Goal: Task Accomplishment & Management: Complete application form

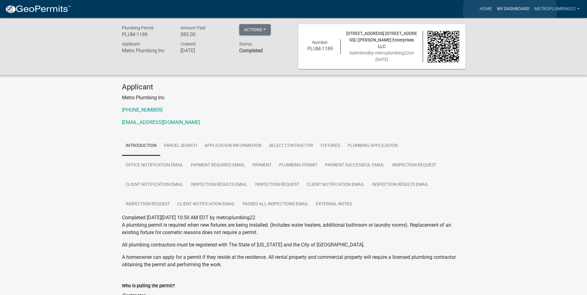
click at [510, 11] on link "My Dashboard" at bounding box center [513, 9] width 37 height 12
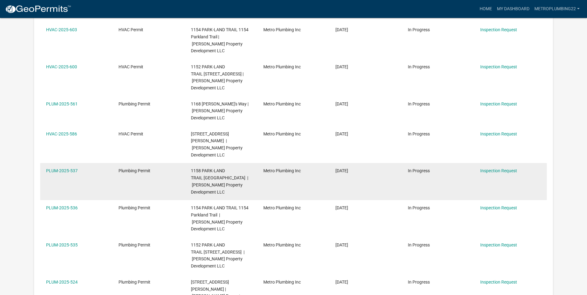
scroll to position [186, 0]
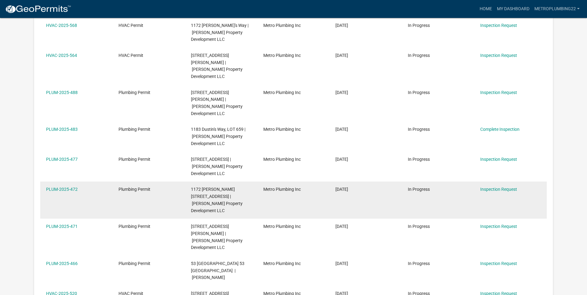
scroll to position [93, 0]
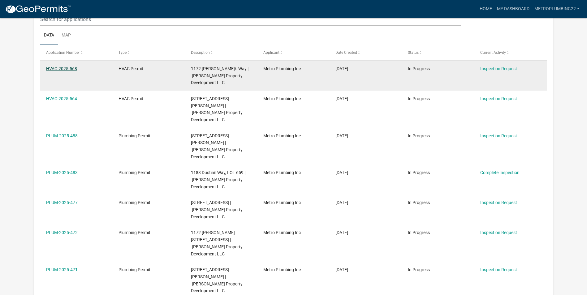
click at [56, 69] on link "HVAC-2025-568" at bounding box center [61, 68] width 31 height 5
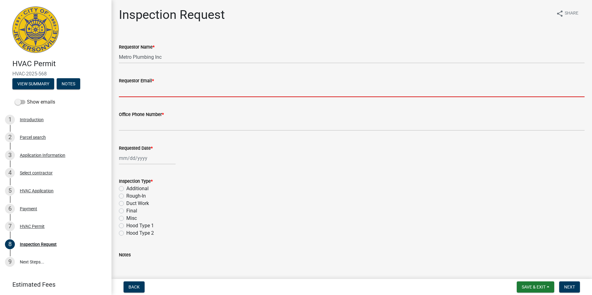
click at [147, 92] on input "Requestor Email *" at bounding box center [352, 91] width 466 height 13
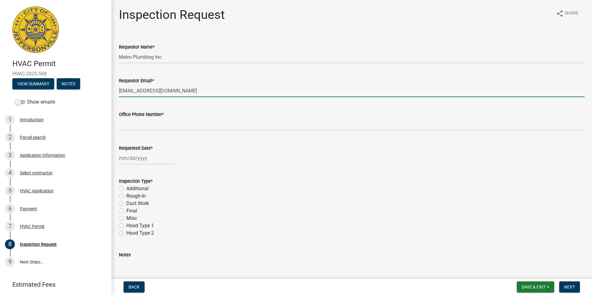
type input "[EMAIL_ADDRESS][DOMAIN_NAME]"
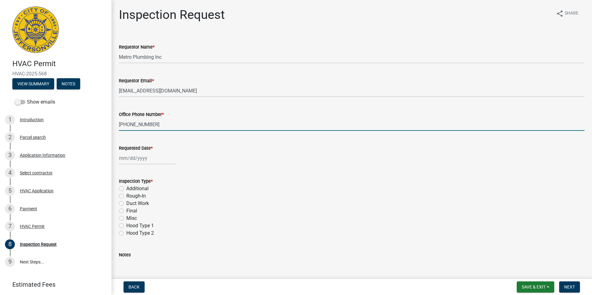
type input "[PHONE_NUMBER]"
select select "10"
select select "2025"
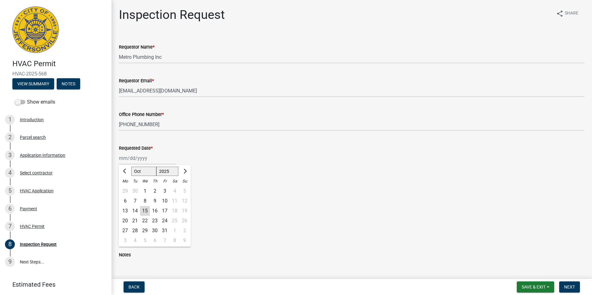
click at [146, 210] on div "15" at bounding box center [145, 211] width 10 height 10
type input "[DATE]"
click at [126, 198] on label "Rough-In" at bounding box center [136, 196] width 20 height 7
click at [126, 197] on input "Rough-In" at bounding box center [128, 195] width 4 height 4
radio input "true"
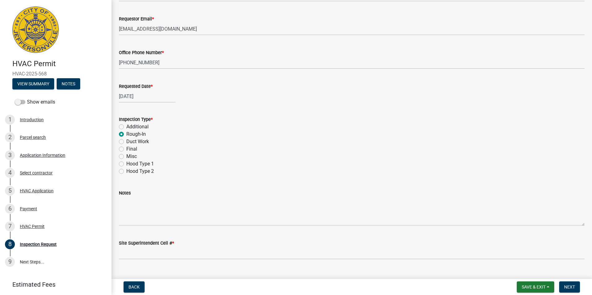
scroll to position [74, 0]
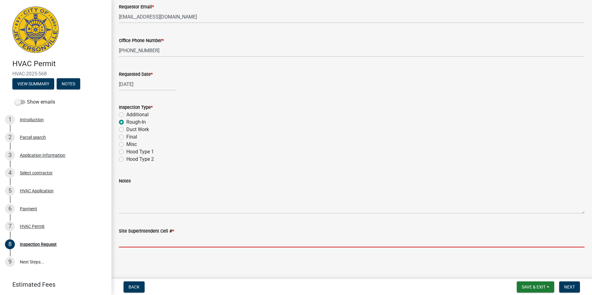
click at [143, 238] on input "Site Superintendent Cell # *" at bounding box center [352, 241] width 466 height 13
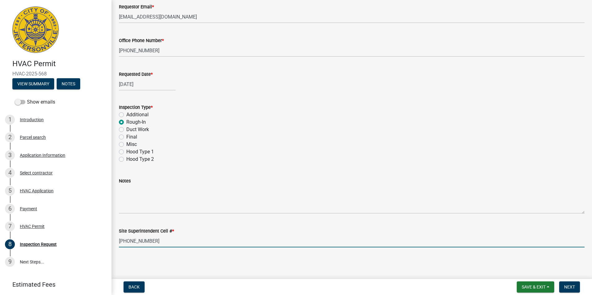
type input "[PHONE_NUMBER]"
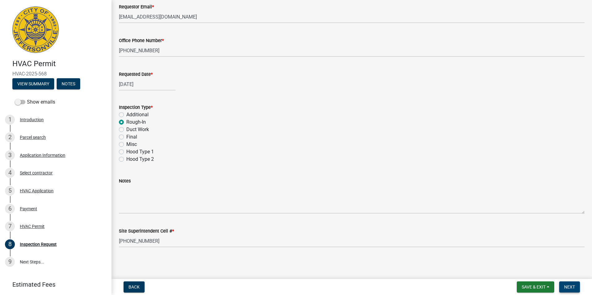
click at [566, 286] on span "Next" at bounding box center [569, 287] width 11 height 5
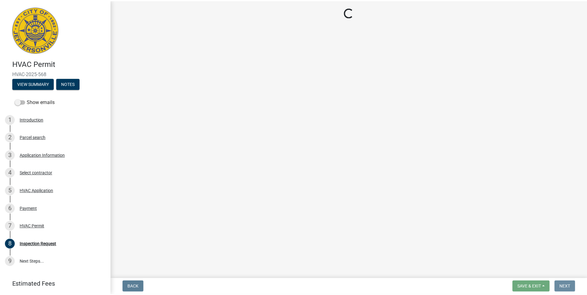
scroll to position [0, 0]
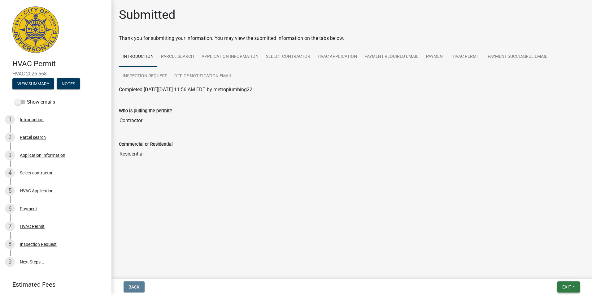
click at [570, 286] on span "Exit" at bounding box center [566, 287] width 9 height 5
click at [561, 272] on button "Save & Exit" at bounding box center [555, 271] width 50 height 15
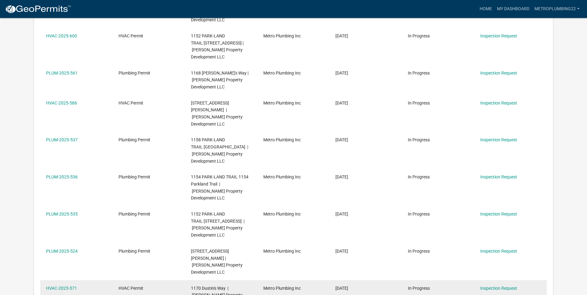
scroll to position [217, 0]
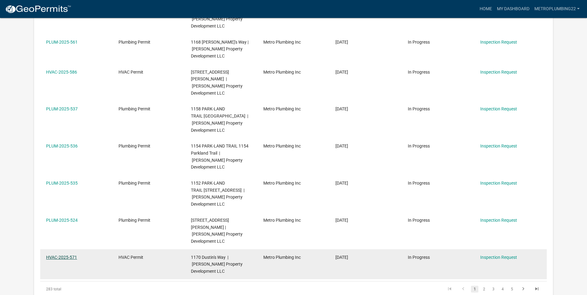
click at [56, 255] on link "HVAC-2025-571" at bounding box center [61, 257] width 31 height 5
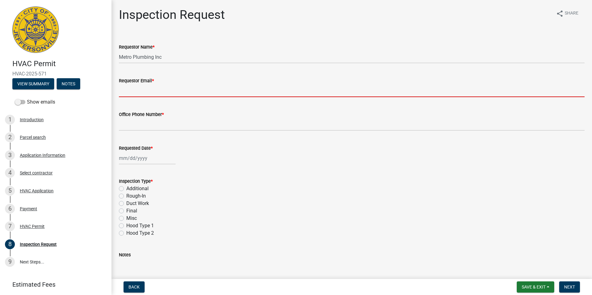
click at [130, 92] on input "Requestor Email *" at bounding box center [352, 91] width 466 height 13
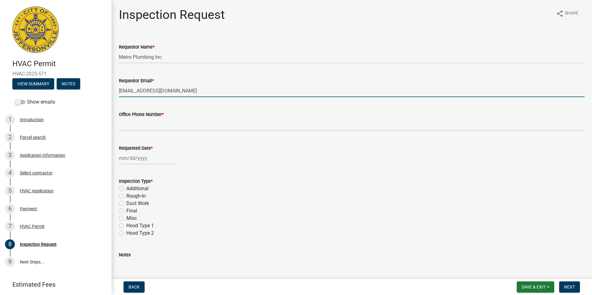
type input "[EMAIL_ADDRESS][DOMAIN_NAME]"
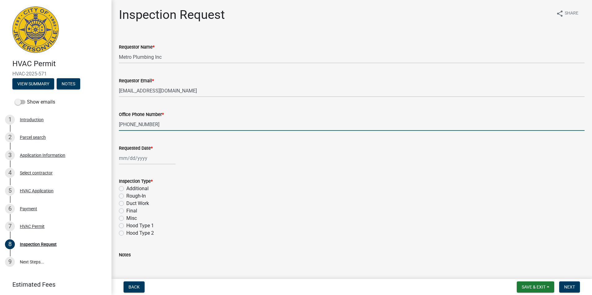
type input "[PHONE_NUMBER]"
select select "10"
select select "2025"
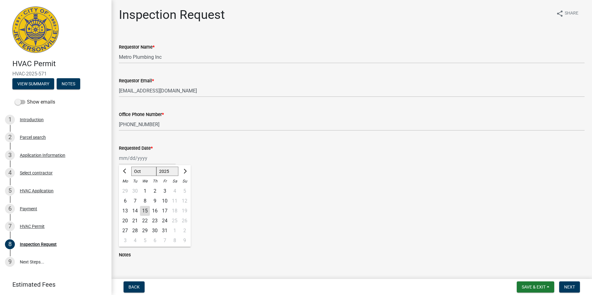
click at [142, 211] on div "15" at bounding box center [145, 211] width 10 height 10
type input "[DATE]"
drag, startPoint x: 121, startPoint y: 197, endPoint x: 125, endPoint y: 194, distance: 4.6
click at [126, 197] on label "Rough-In" at bounding box center [136, 196] width 20 height 7
click at [126, 197] on input "Rough-In" at bounding box center [128, 195] width 4 height 4
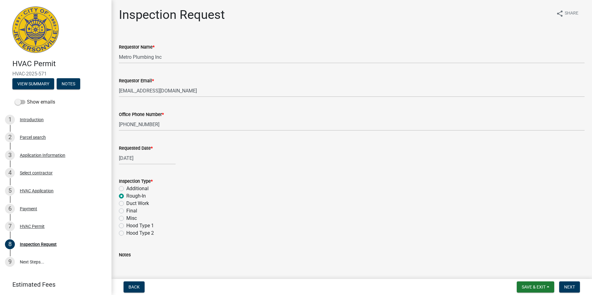
radio input "true"
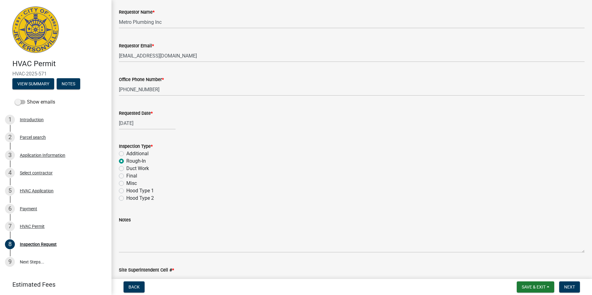
scroll to position [74, 0]
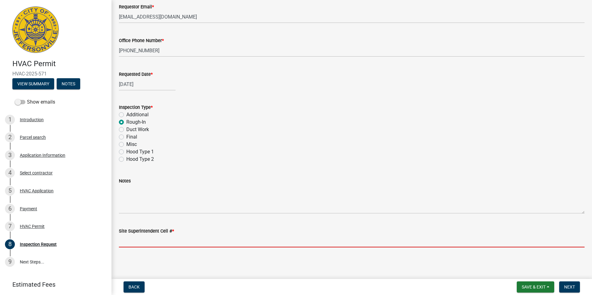
click at [155, 239] on input "Site Superintendent Cell # *" at bounding box center [352, 241] width 466 height 13
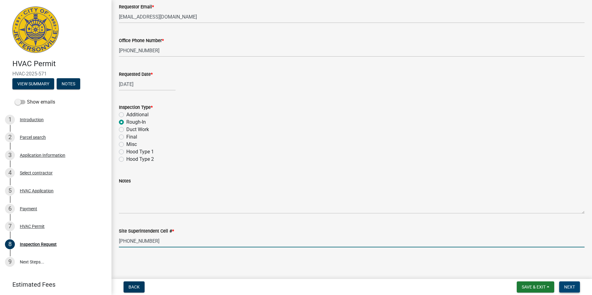
type input "[PHONE_NUMBER]"
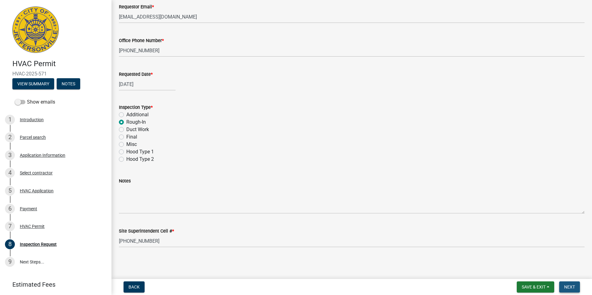
click at [568, 287] on span "Next" at bounding box center [569, 287] width 11 height 5
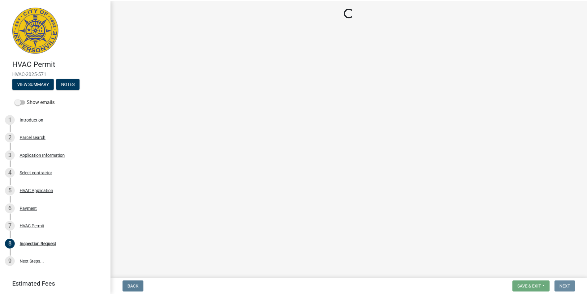
scroll to position [0, 0]
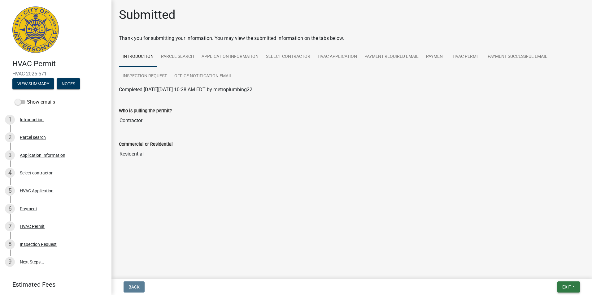
click at [567, 290] on button "Exit" at bounding box center [568, 287] width 23 height 11
click at [560, 274] on button "Save & Exit" at bounding box center [555, 271] width 50 height 15
